Goal: Transaction & Acquisition: Purchase product/service

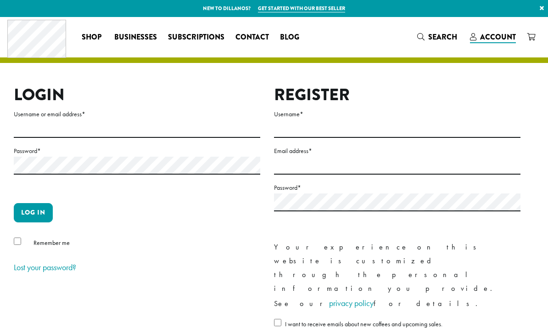
click at [109, 119] on label "Username or email address *" at bounding box center [137, 113] width 246 height 11
click at [109, 120] on input "Username or email address *" at bounding box center [137, 129] width 246 height 18
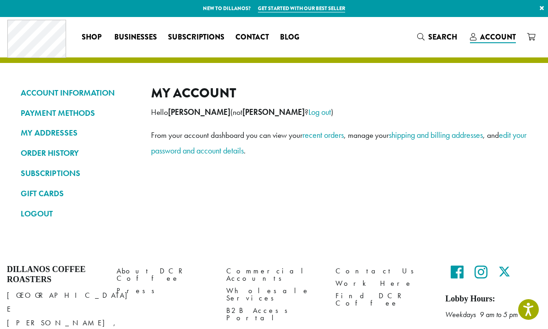
click at [74, 156] on link "ORDER HISTORY" at bounding box center [79, 153] width 117 height 16
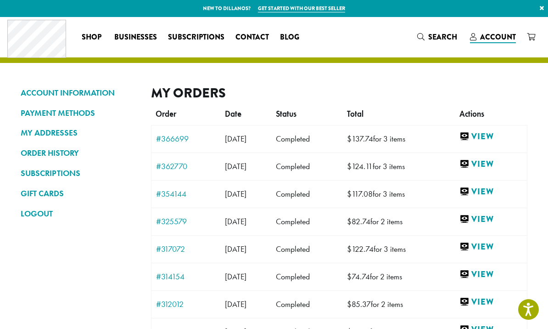
click at [492, 141] on link "View" at bounding box center [490, 136] width 63 height 11
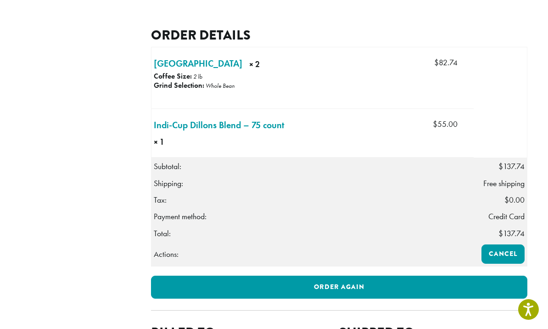
scroll to position [257, 0]
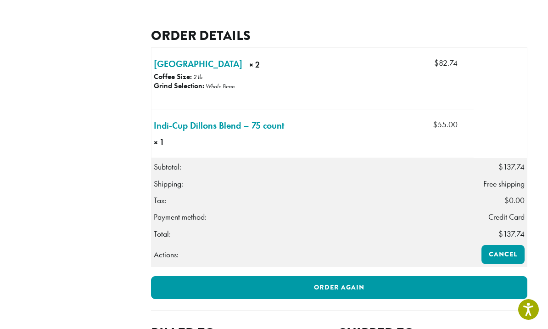
click at [401, 299] on link "Order again" at bounding box center [339, 287] width 377 height 23
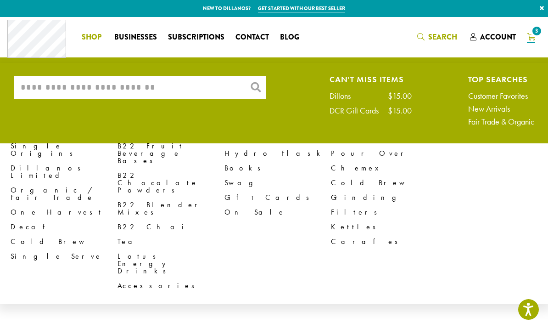
click at [104, 87] on input "What are you searching for?" at bounding box center [140, 87] width 252 height 23
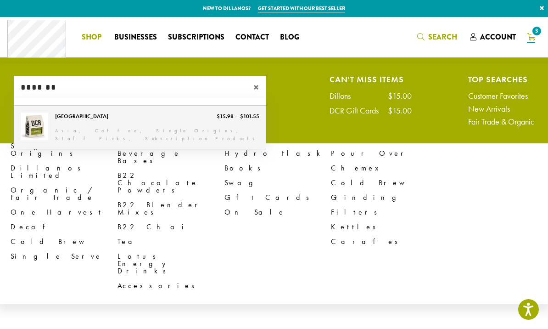
type input "*******"
click at [124, 133] on link "[GEOGRAPHIC_DATA]" at bounding box center [140, 127] width 252 height 43
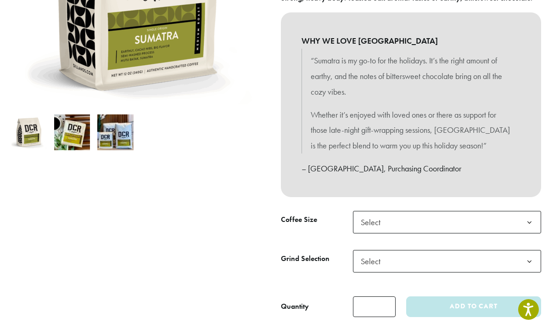
scroll to position [241, 0]
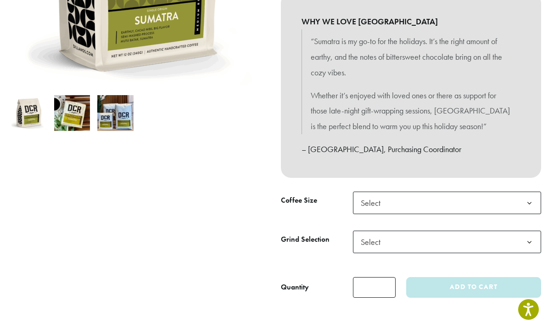
click at [508, 199] on span "Select" at bounding box center [447, 202] width 188 height 22
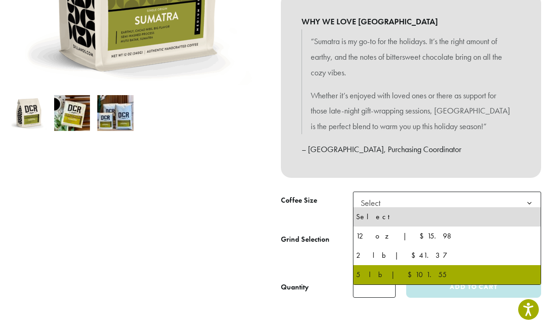
select select "**********"
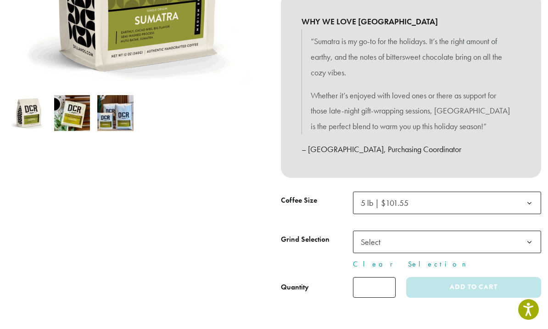
click at [504, 238] on span "Select" at bounding box center [447, 241] width 188 height 22
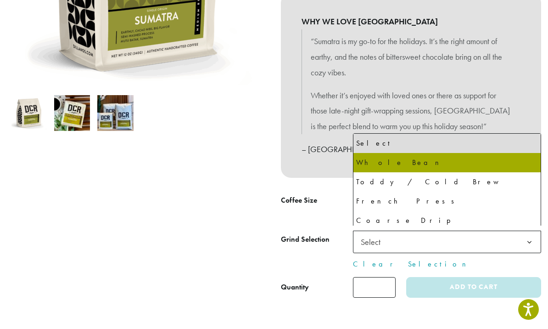
select select "**********"
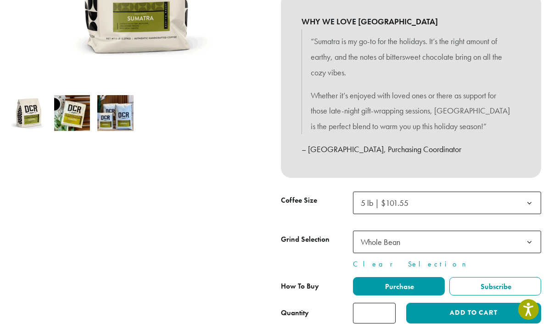
click at [466, 310] on button "Add to cart" at bounding box center [473, 312] width 135 height 21
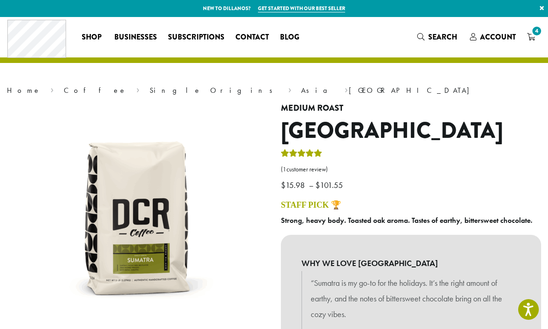
click at [524, 36] on link "4" at bounding box center [530, 36] width 19 height 15
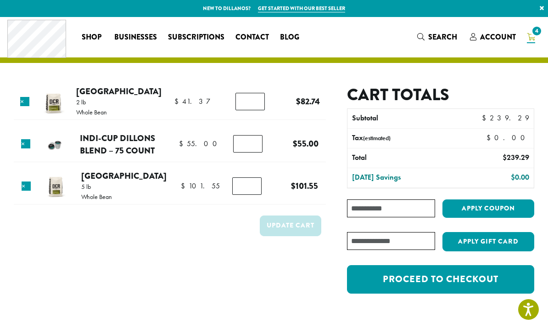
click at [253, 99] on input "*" at bounding box center [249, 101] width 29 height 17
type input "*"
click at [253, 149] on input "*" at bounding box center [247, 143] width 29 height 17
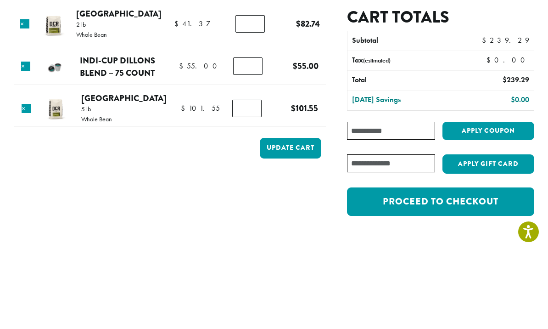
type input "*"
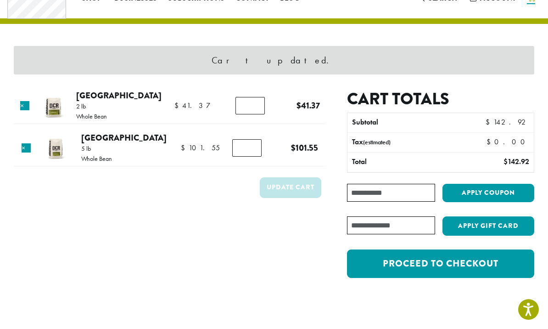
scroll to position [39, 0]
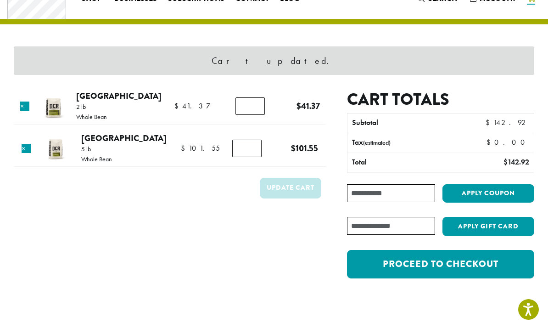
click at [474, 270] on link "Proceed to checkout" at bounding box center [440, 264] width 187 height 28
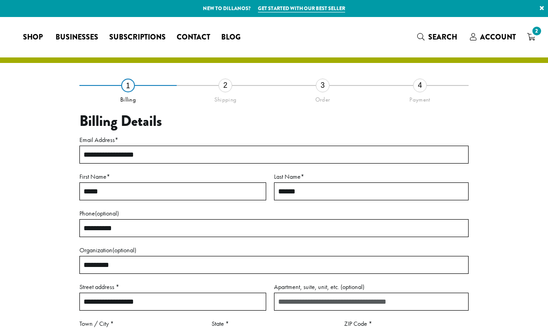
select select "**"
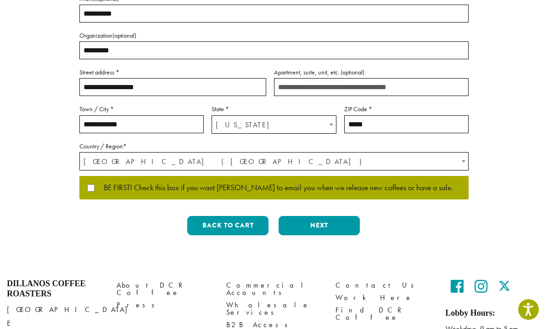
scroll to position [242, 0]
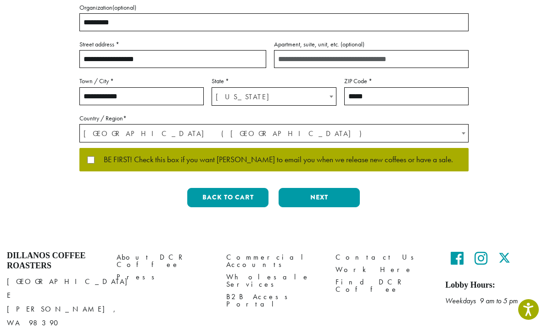
click at [328, 195] on button "Next" at bounding box center [319, 197] width 81 height 19
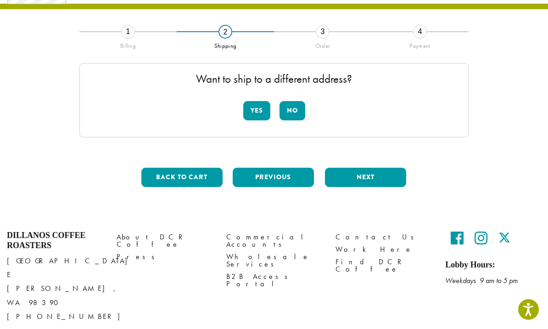
scroll to position [34, 0]
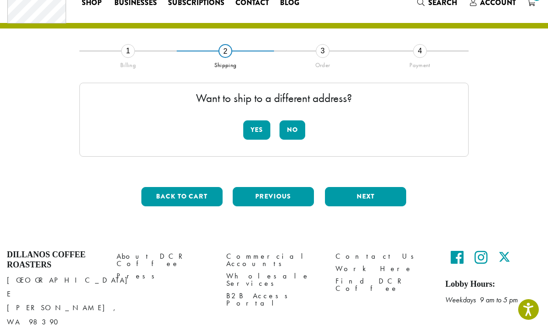
click at [290, 131] on button "No" at bounding box center [292, 129] width 26 height 19
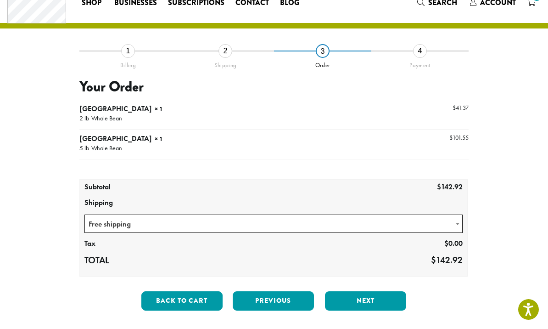
click at [377, 301] on button "Next" at bounding box center [365, 300] width 81 height 19
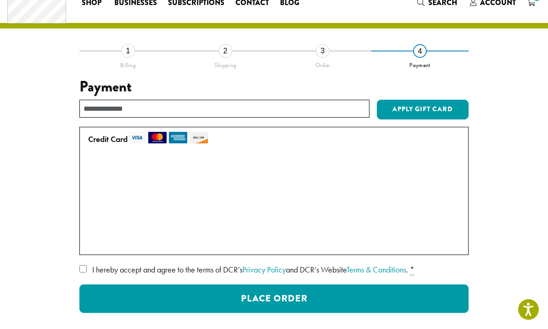
scroll to position [35, 0]
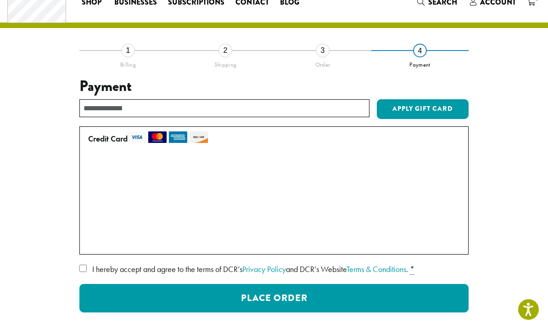
click at [345, 290] on button "Place Order" at bounding box center [273, 298] width 389 height 28
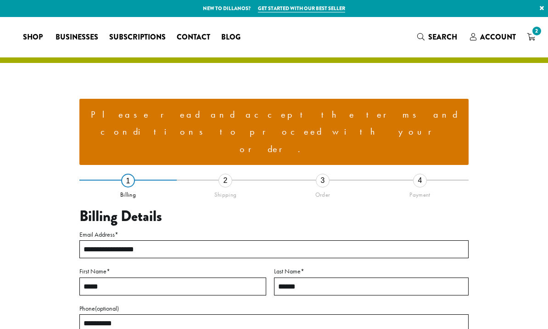
select select "**"
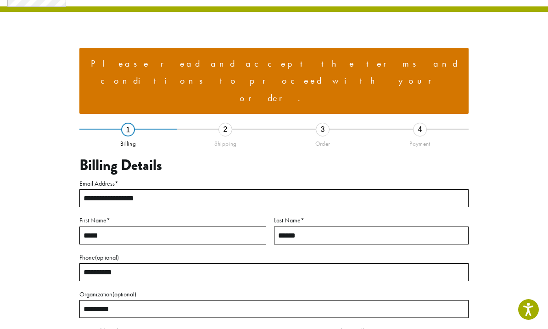
scroll to position [47, 0]
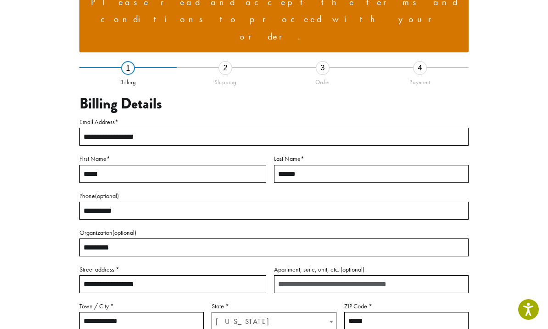
scroll to position [95, 0]
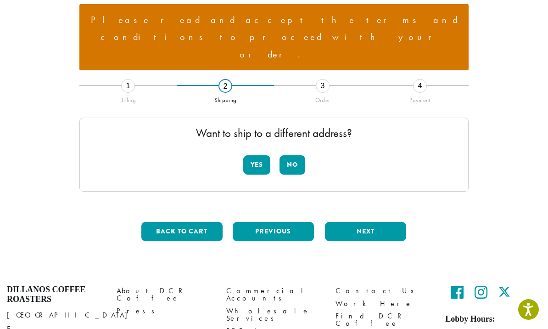
click at [296, 155] on button "No" at bounding box center [292, 164] width 26 height 19
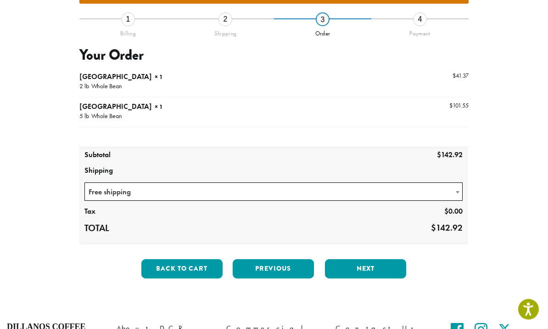
click at [365, 259] on button "Next" at bounding box center [365, 268] width 81 height 19
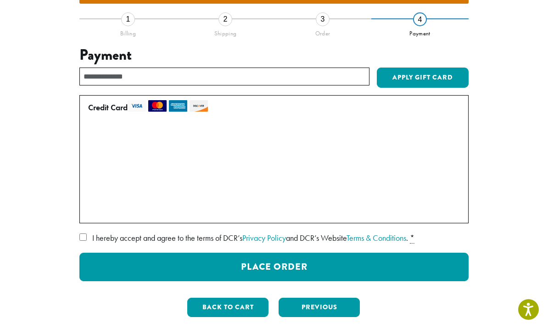
click at [92, 230] on label "I hereby accept and agree to the terms of DCR’s Privacy Policy and DCR’s Websit…" at bounding box center [273, 237] width 389 height 15
click at [334, 252] on button "Place Order" at bounding box center [273, 266] width 389 height 28
